Goal: Use online tool/utility: Utilize a website feature to perform a specific function

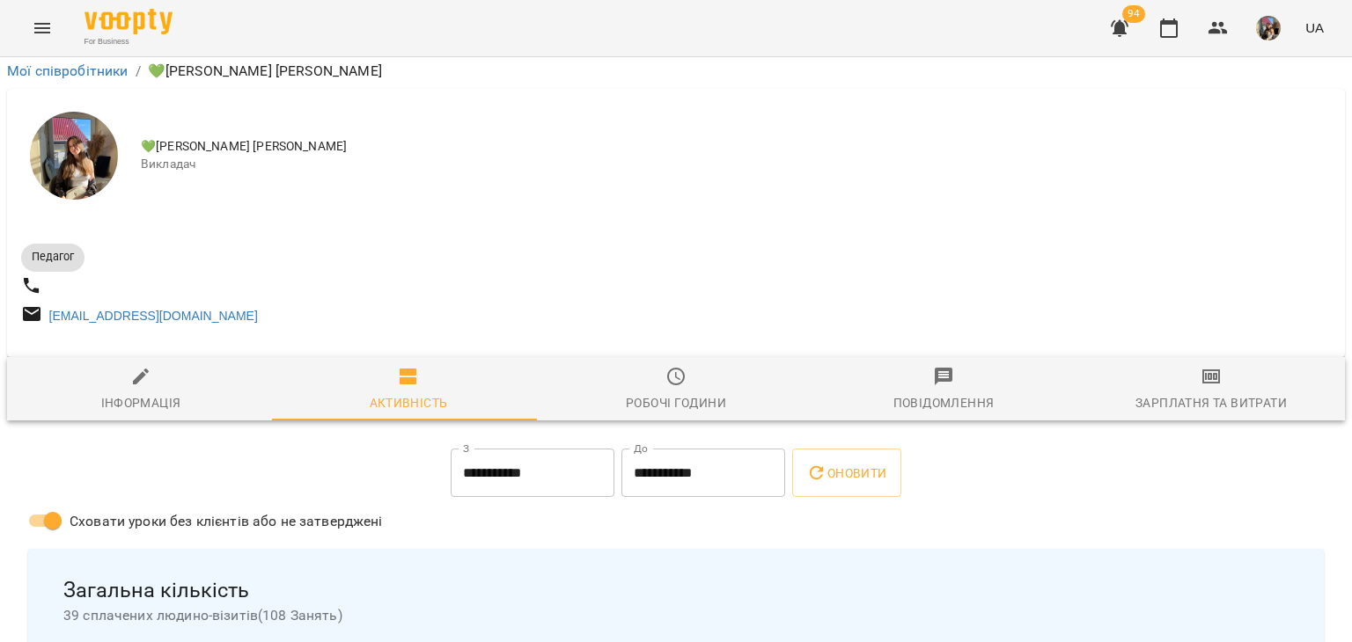
scroll to position [264, 0]
click at [1201, 392] on div "Зарплатня та Витрати" at bounding box center [1210, 402] width 151 height 21
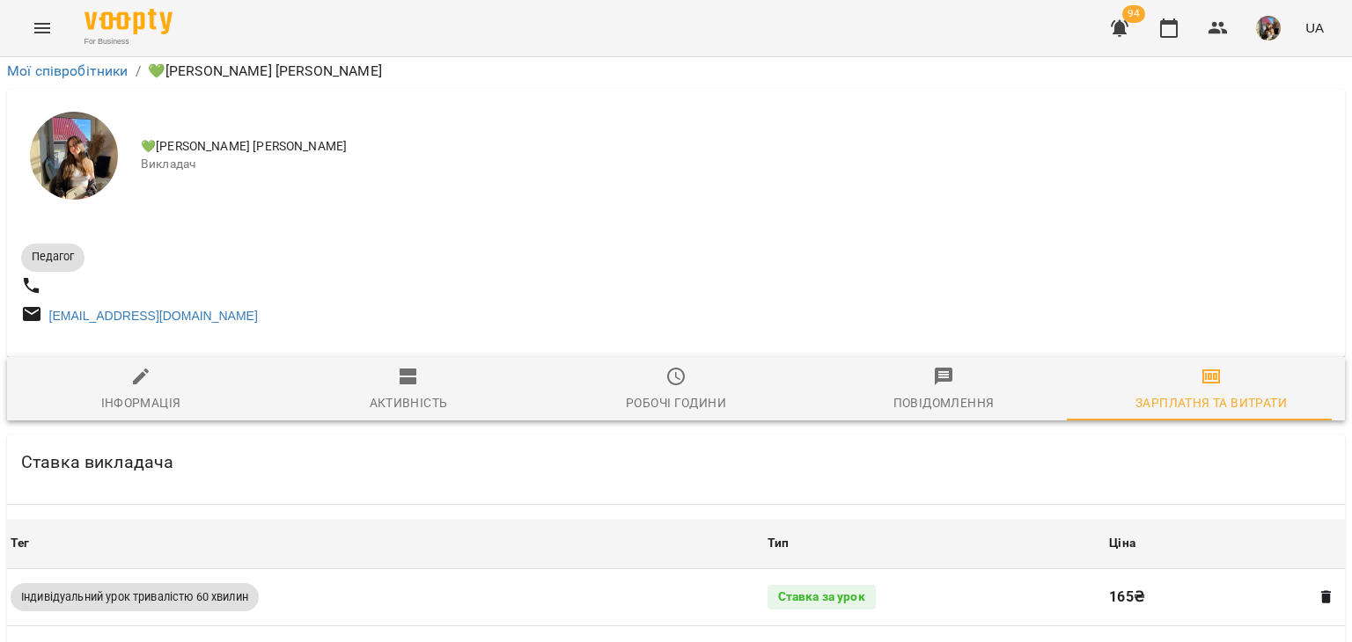
scroll to position [342, 0]
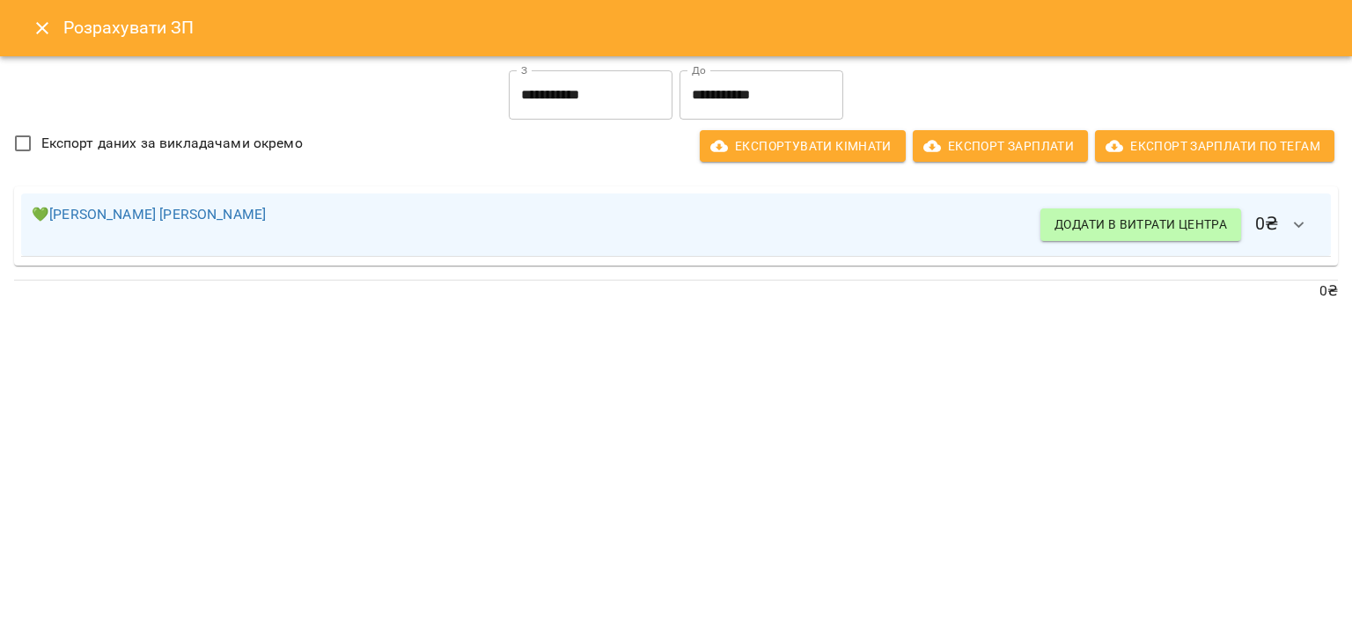
click at [1304, 233] on icon "button" at bounding box center [1298, 225] width 21 height 21
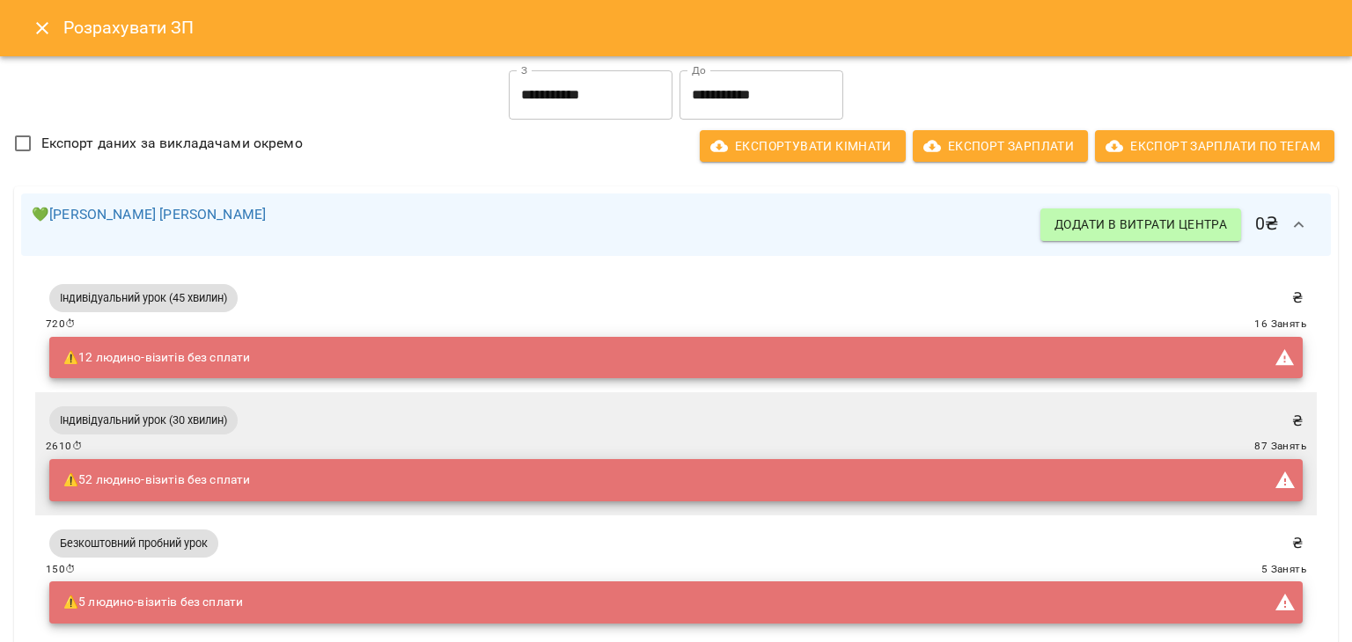
scroll to position [0, 0]
click at [1288, 229] on icon "button" at bounding box center [1298, 225] width 21 height 21
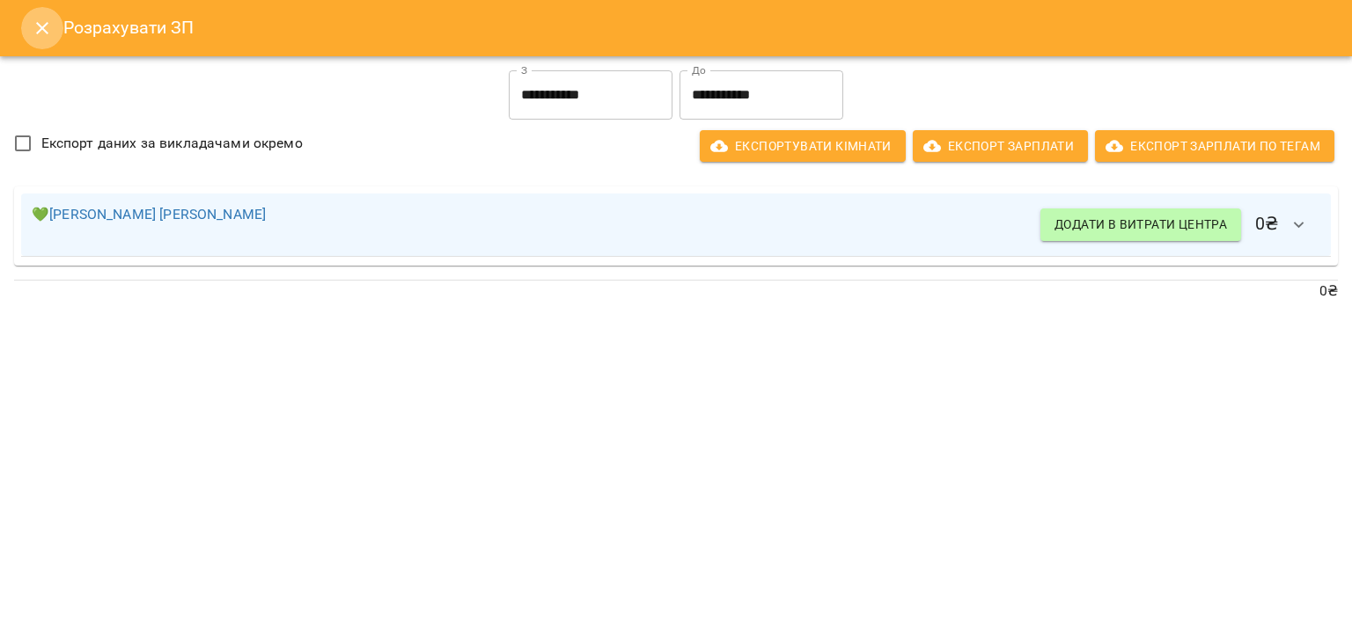
click at [31, 26] on button "Close" at bounding box center [42, 28] width 42 height 42
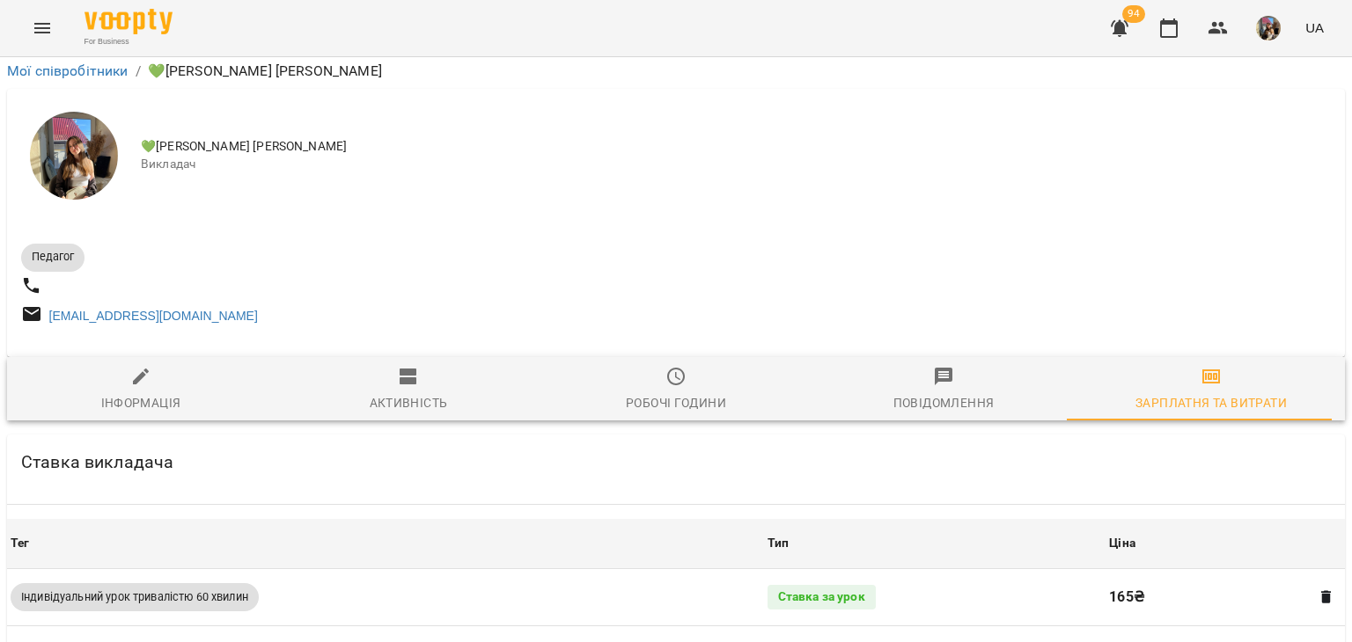
scroll to position [166, 0]
click at [1171, 40] on button "button" at bounding box center [1168, 28] width 42 height 42
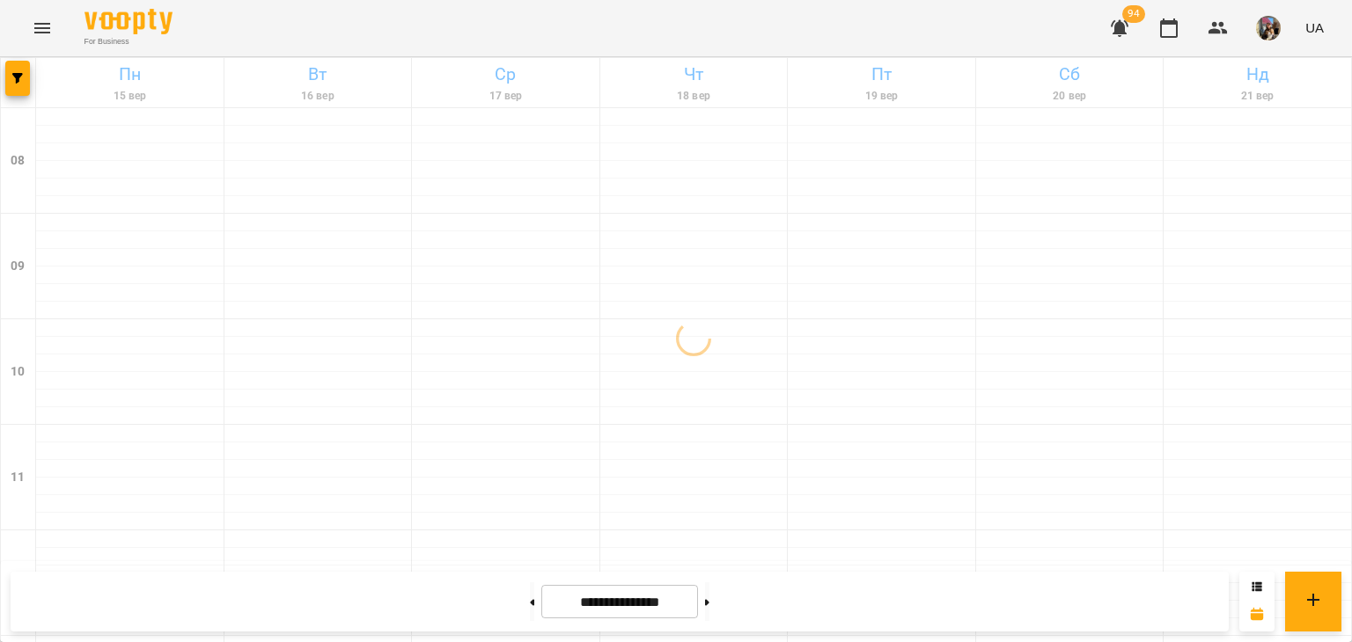
scroll to position [88, 0]
click at [709, 597] on button at bounding box center [707, 602] width 4 height 39
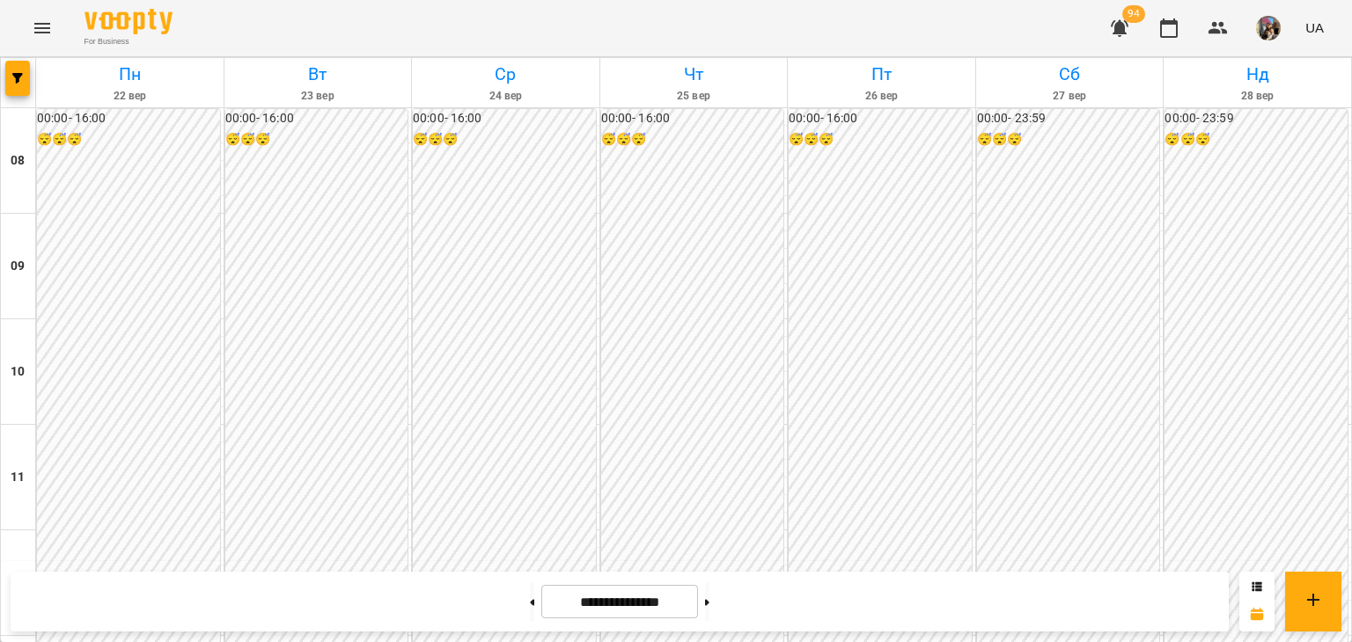
scroll to position [792, 0]
click at [709, 617] on button at bounding box center [707, 602] width 4 height 39
click at [530, 605] on button at bounding box center [532, 602] width 4 height 39
type input "**********"
